Goal: Obtain resource: Obtain resource

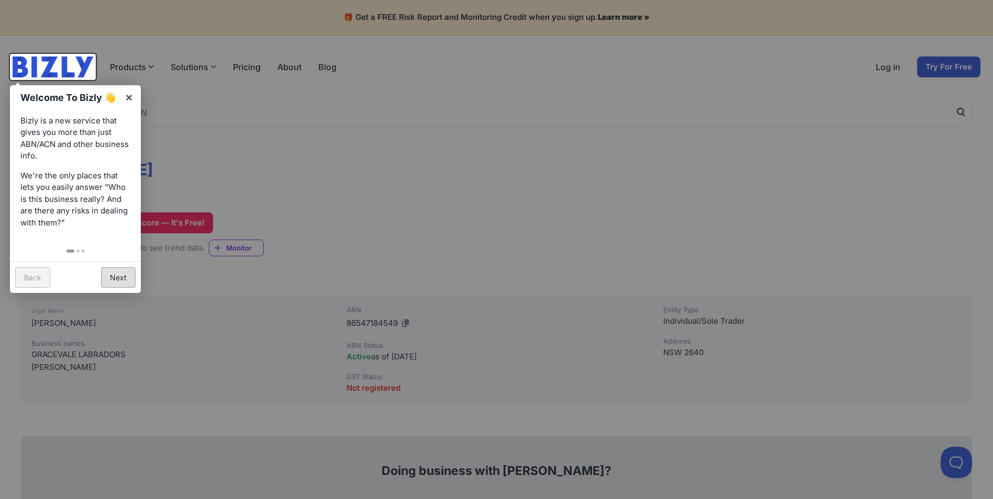
click at [125, 275] on link "Next" at bounding box center [118, 277] width 35 height 20
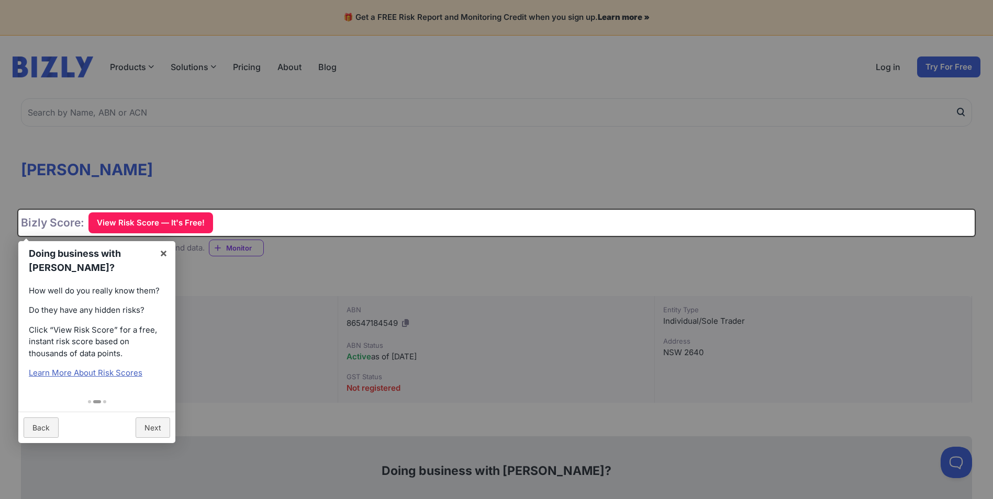
click at [148, 221] on div "Doing business with [PERSON_NAME]? × How well do you really know them? Do they …" at bounding box center [496, 223] width 956 height 26
click at [159, 430] on link "Next" at bounding box center [153, 428] width 35 height 20
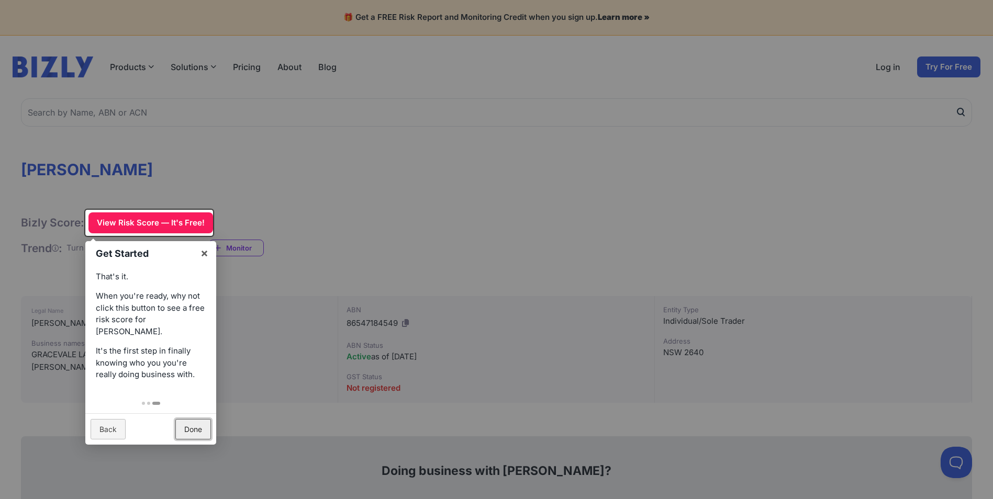
click at [194, 432] on link "Done" at bounding box center [193, 429] width 36 height 20
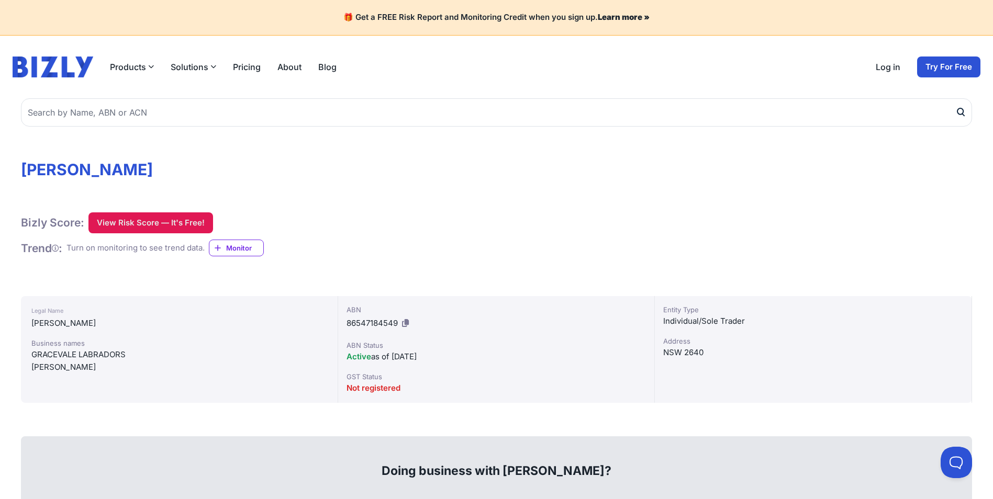
click at [174, 221] on button "View Risk Score — It's Free!" at bounding box center [150, 222] width 125 height 21
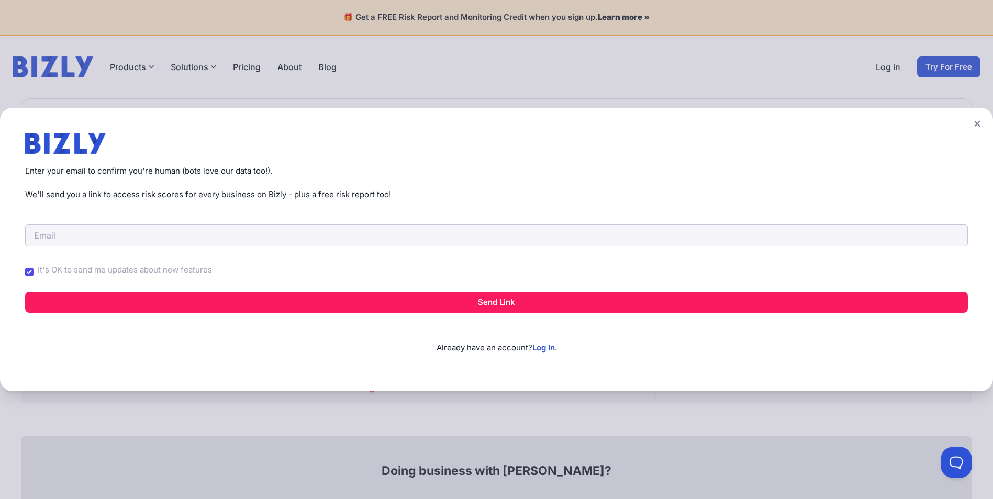
click at [979, 124] on icon at bounding box center [977, 124] width 6 height 6
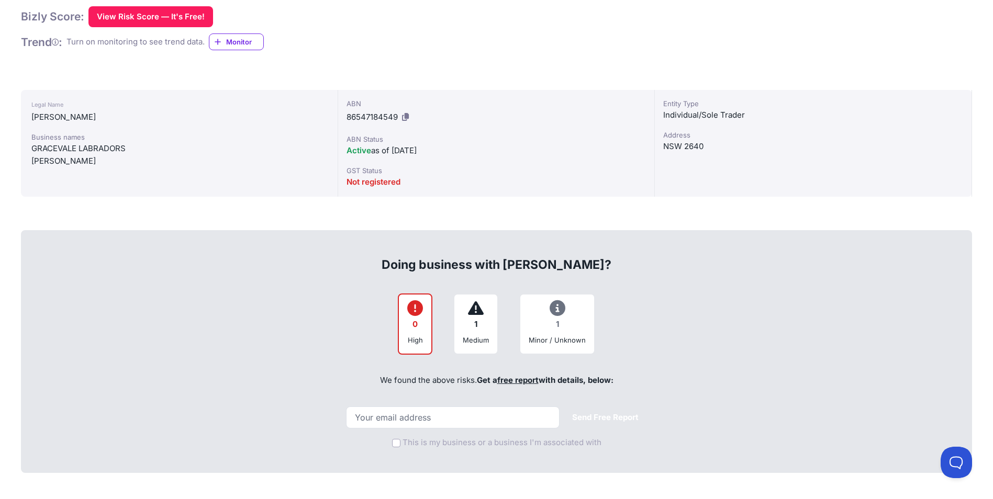
scroll to position [209, 0]
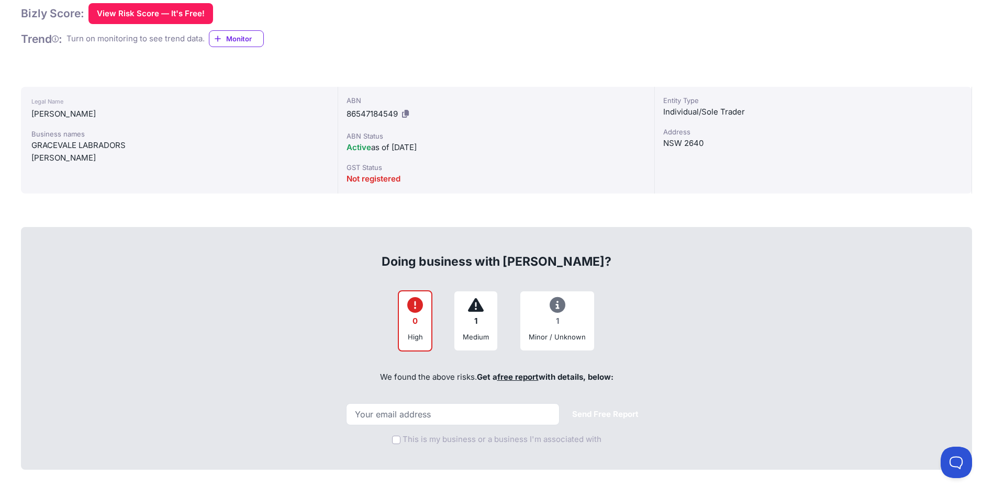
click at [477, 314] on div "1" at bounding box center [476, 321] width 26 height 20
click at [478, 306] on icon at bounding box center [476, 305] width 16 height 1
click at [572, 332] on div "Minor / Unknown" at bounding box center [556, 337] width 57 height 10
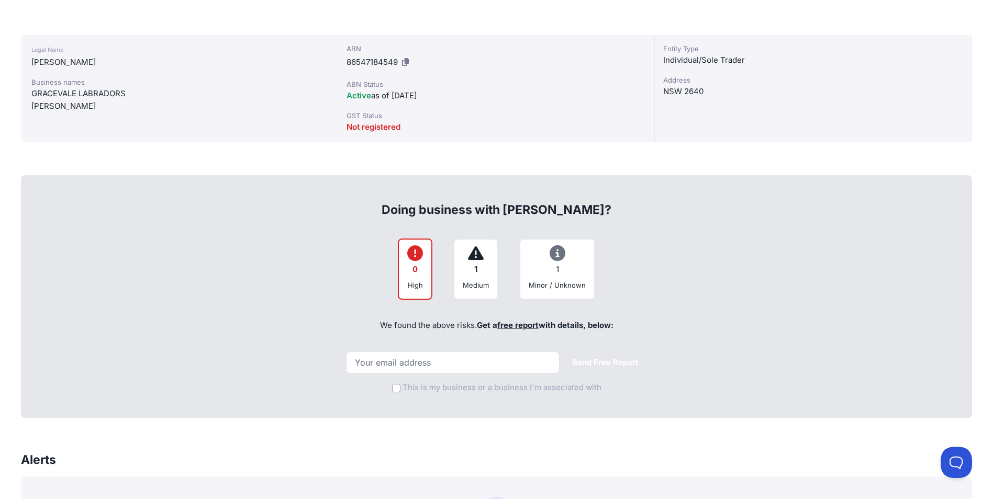
scroll to position [366, 0]
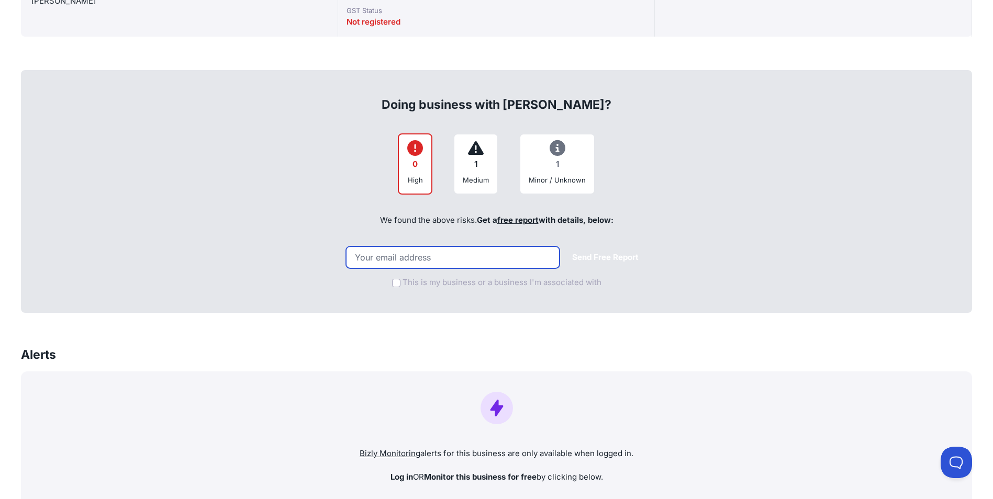
drag, startPoint x: 420, startPoint y: 257, endPoint x: 666, endPoint y: 170, distance: 260.5
click at [425, 257] on input "email" at bounding box center [452, 257] width 213 height 22
type input "[EMAIL_ADDRESS][DOMAIN_NAME]"
click at [616, 257] on button "Send Free Report" at bounding box center [605, 257] width 83 height 20
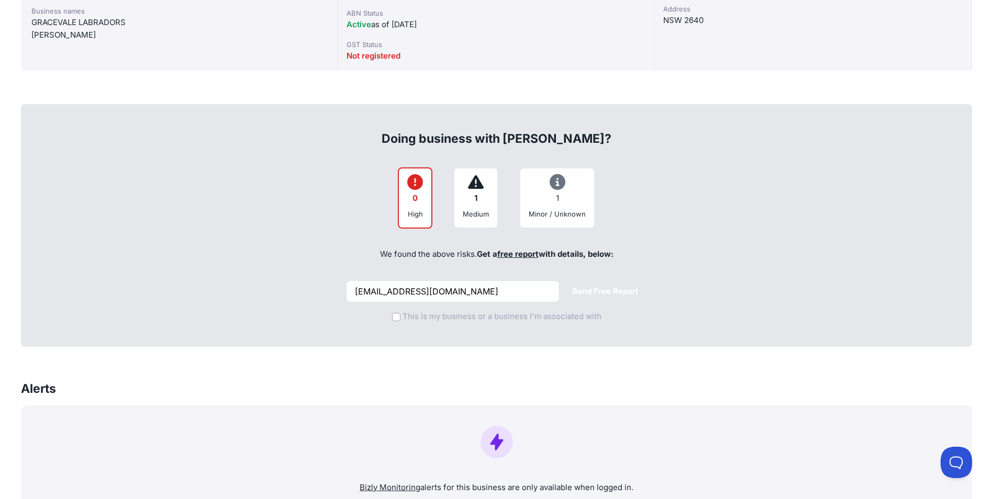
scroll to position [314, 0]
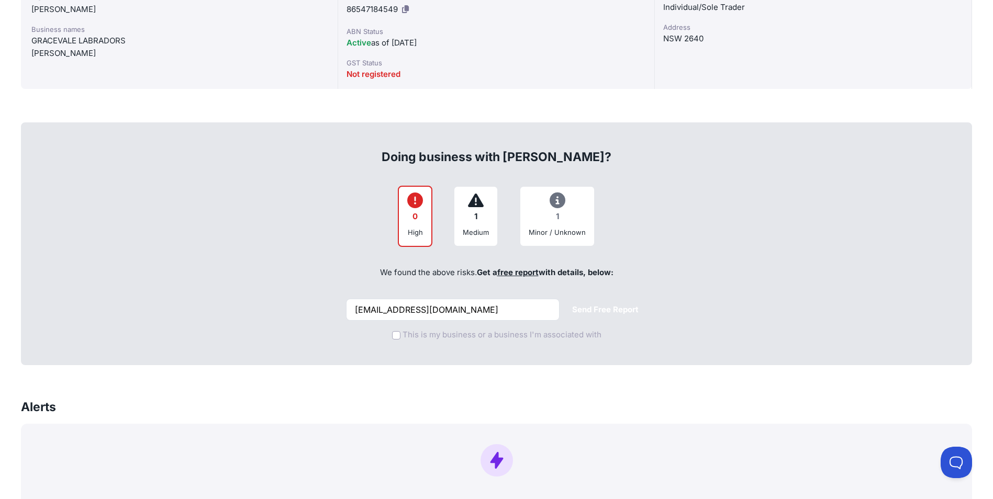
click at [468, 222] on div "1" at bounding box center [476, 217] width 26 height 20
click at [558, 221] on div "1" at bounding box center [556, 217] width 57 height 20
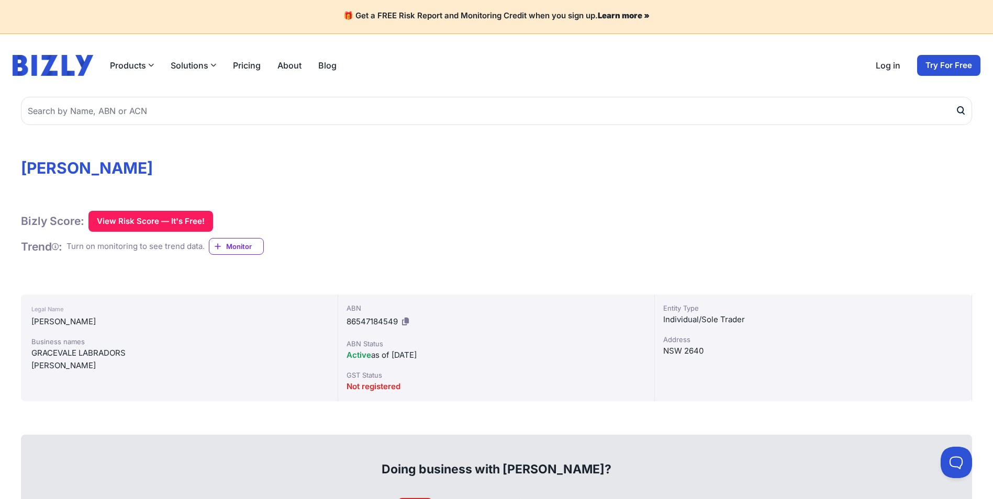
scroll to position [0, 0]
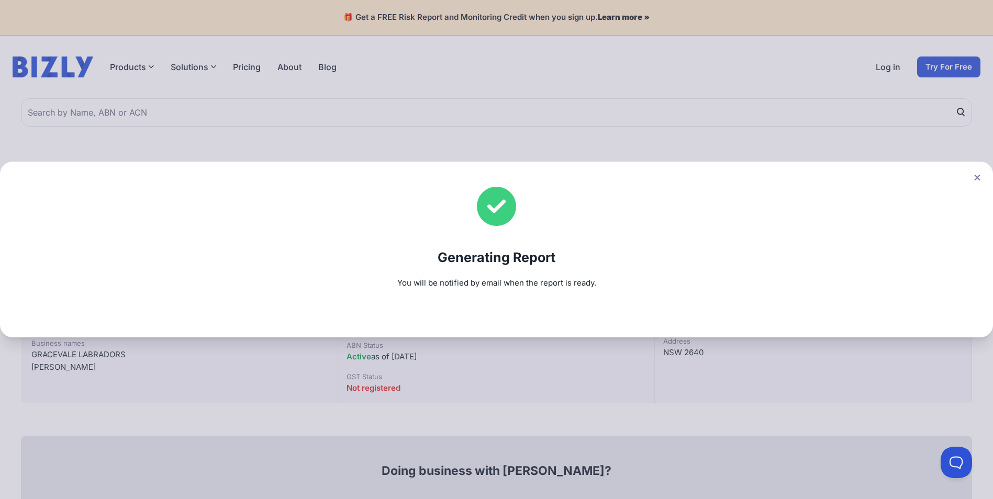
drag, startPoint x: 983, startPoint y: 177, endPoint x: 761, endPoint y: 188, distance: 222.6
click at [980, 177] on icon at bounding box center [977, 177] width 6 height 7
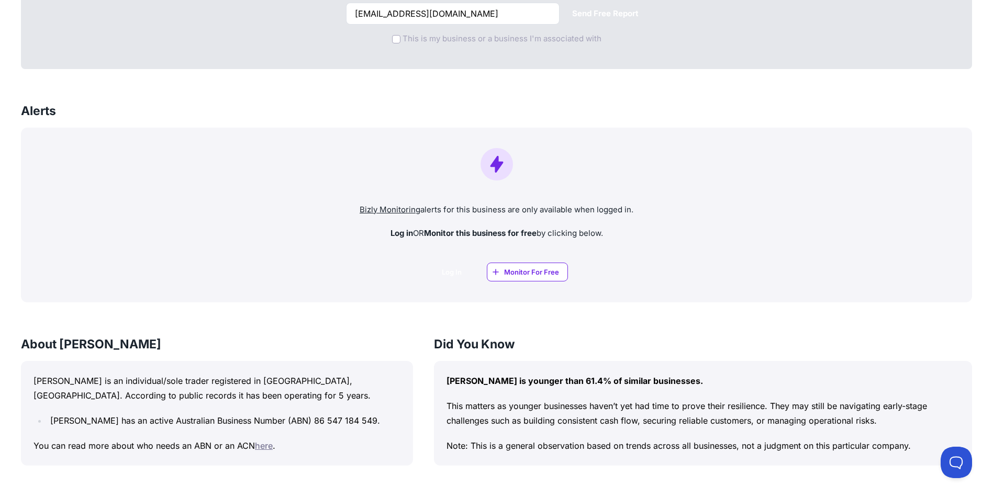
scroll to position [628, 0]
